Goal: Transaction & Acquisition: Purchase product/service

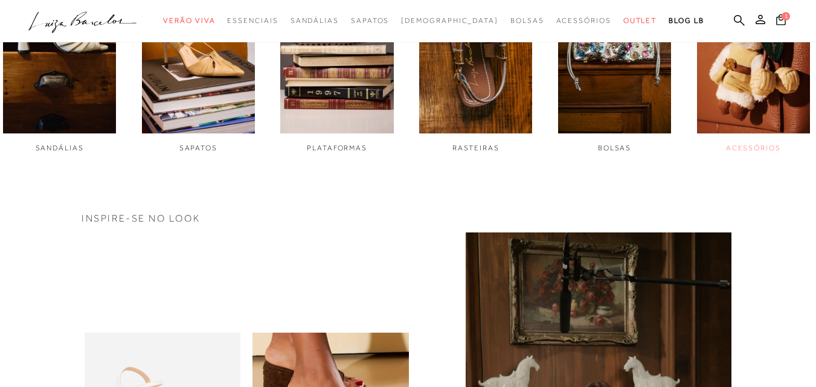
scroll to position [520, 0]
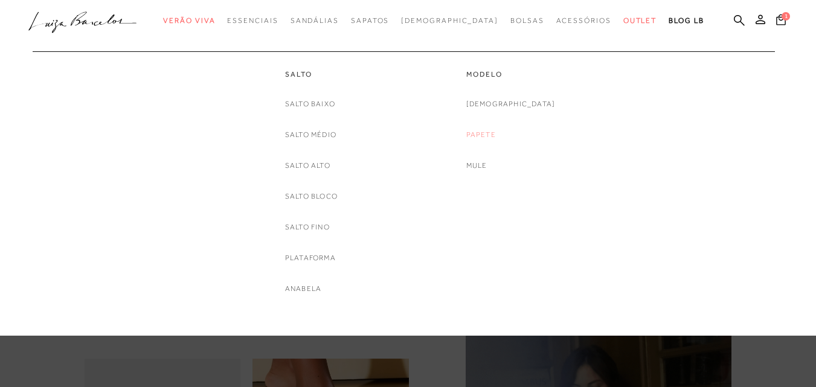
click at [496, 138] on link "Papete" at bounding box center [481, 135] width 30 height 13
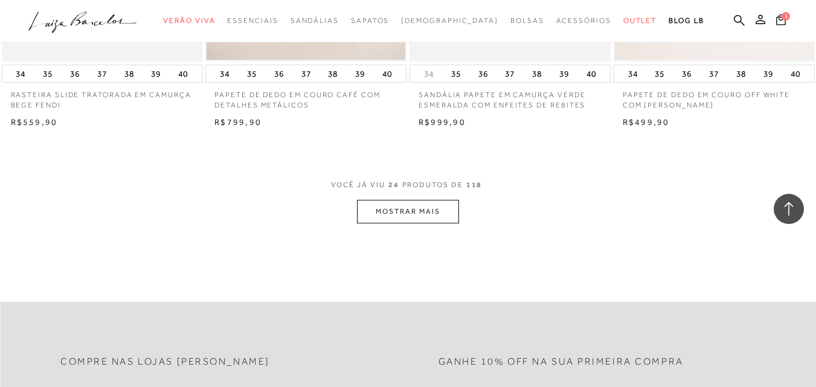
scroll to position [2283, 0]
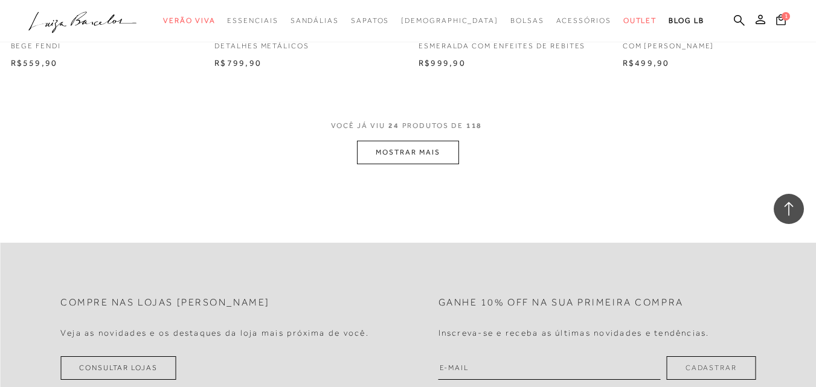
click at [435, 155] on button "MOSTRAR MAIS" at bounding box center [407, 153] width 101 height 24
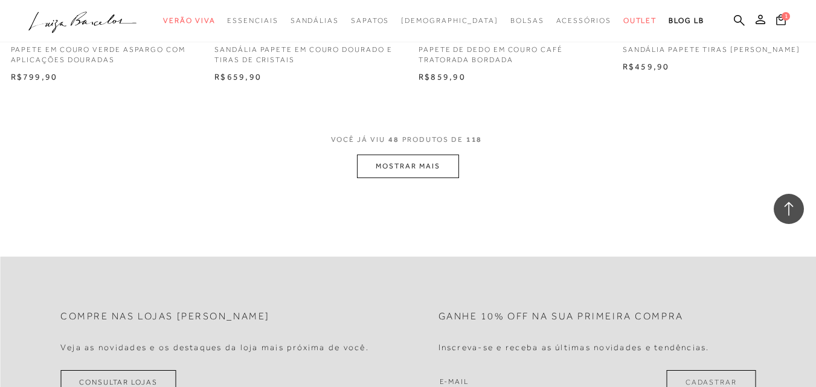
scroll to position [4553, 0]
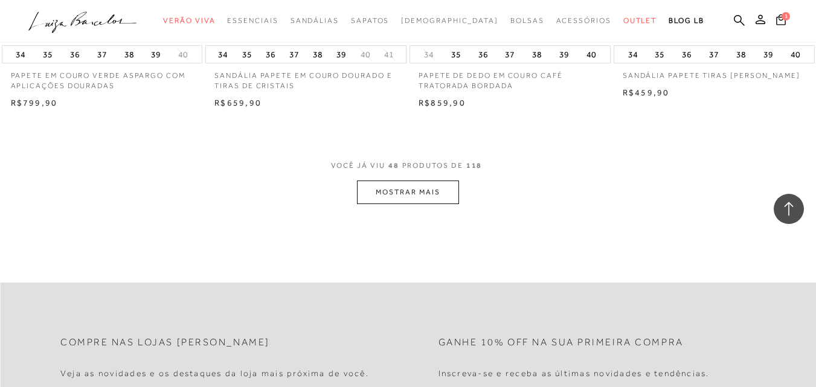
click at [409, 190] on button "MOSTRAR MAIS" at bounding box center [407, 193] width 101 height 24
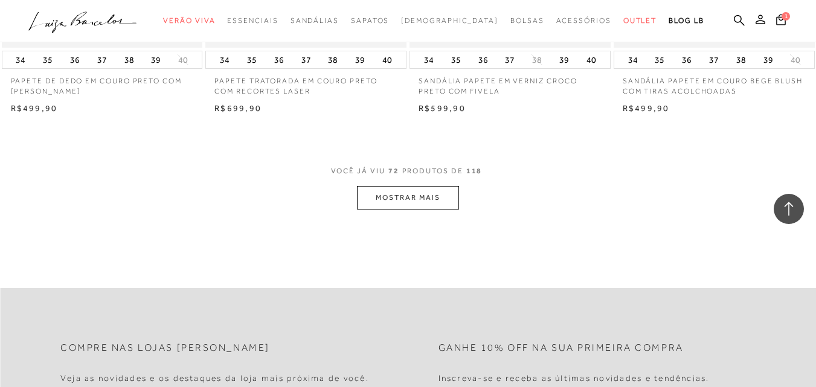
scroll to position [6861, 0]
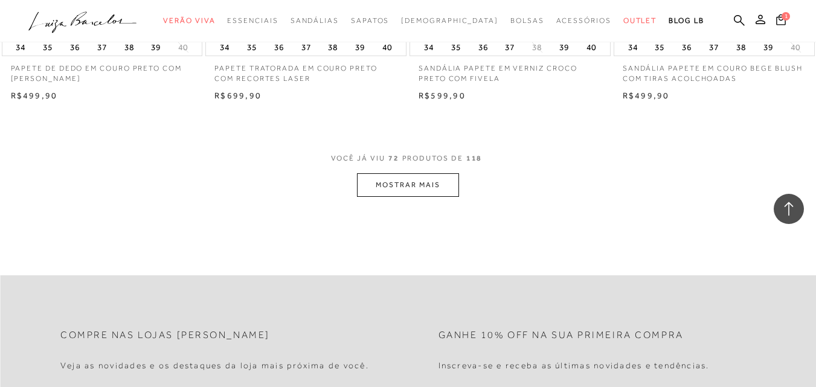
click at [431, 190] on button "MOSTRAR MAIS" at bounding box center [407, 185] width 101 height 24
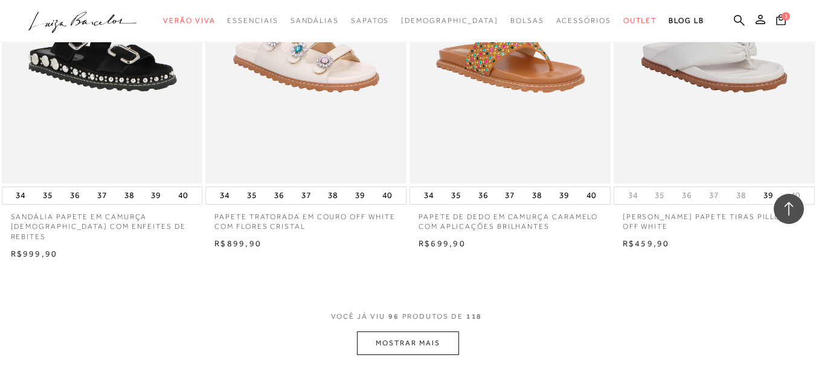
scroll to position [9019, 0]
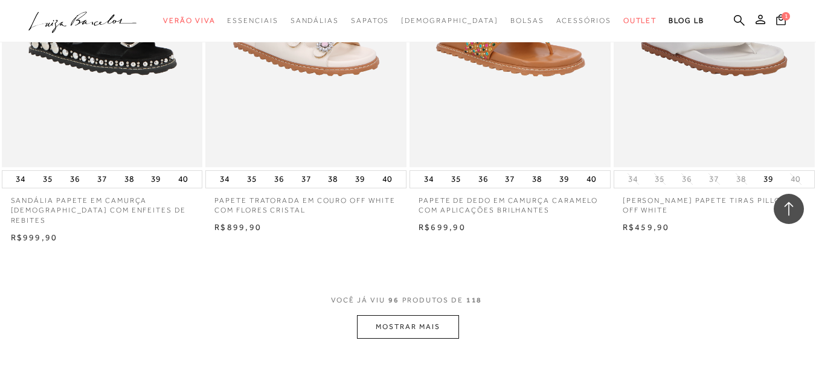
click at [389, 329] on button "MOSTRAR MAIS" at bounding box center [407, 327] width 101 height 24
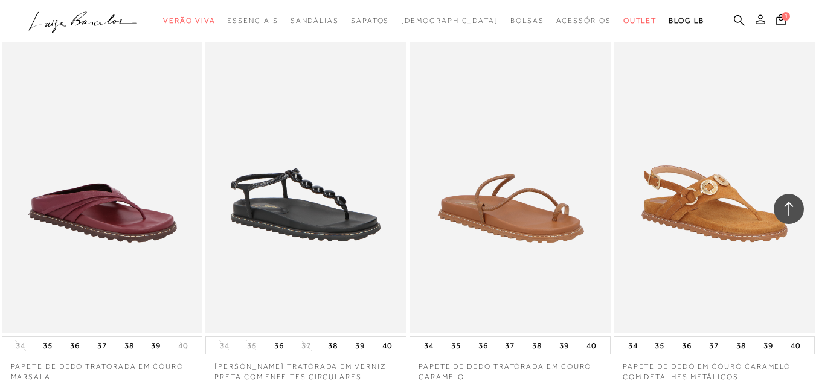
scroll to position [7071, 0]
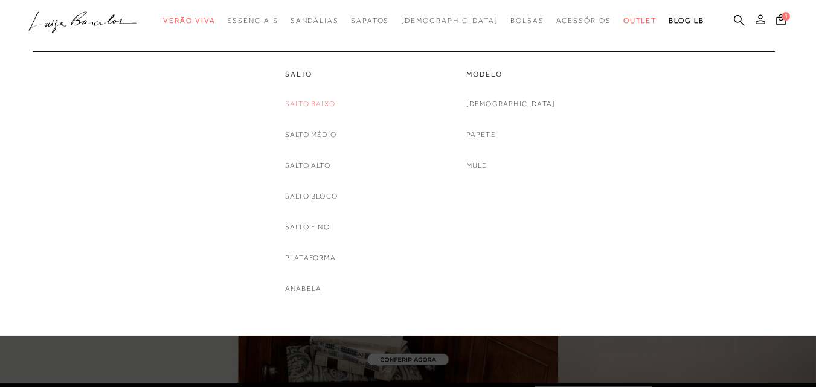
click at [325, 104] on link "Salto Baixo" at bounding box center [310, 104] width 50 height 13
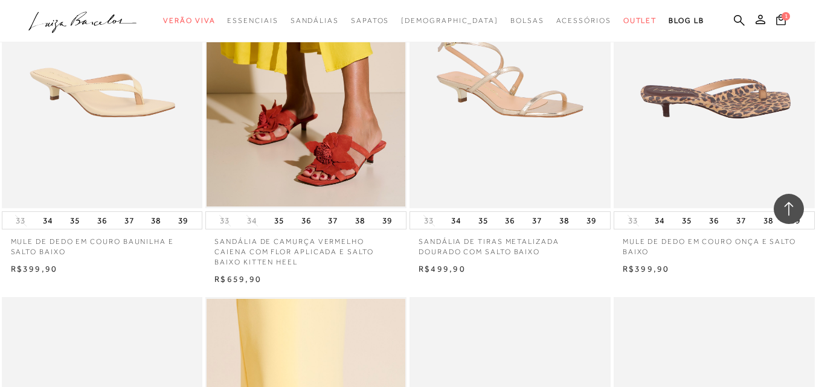
scroll to position [1282, 0]
